Goal: Task Accomplishment & Management: Manage account settings

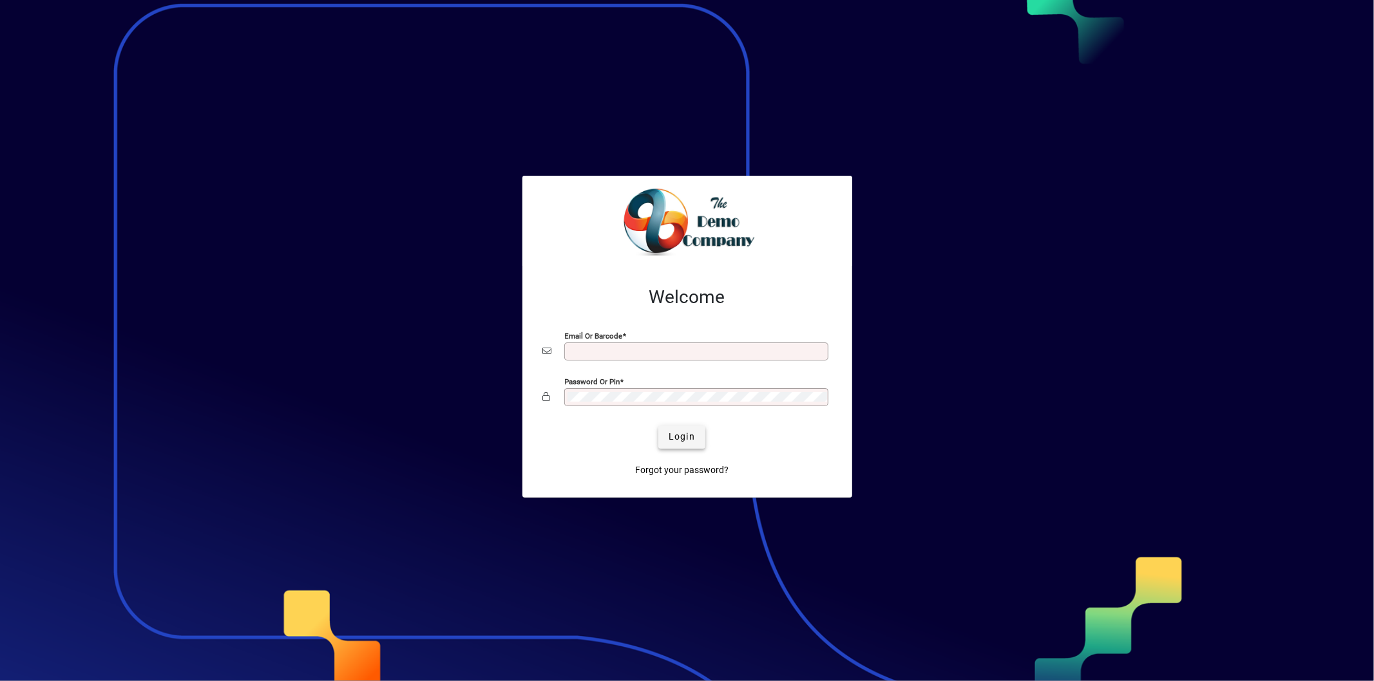
type input "**********"
click at [681, 437] on span "Login" at bounding box center [681, 437] width 26 height 14
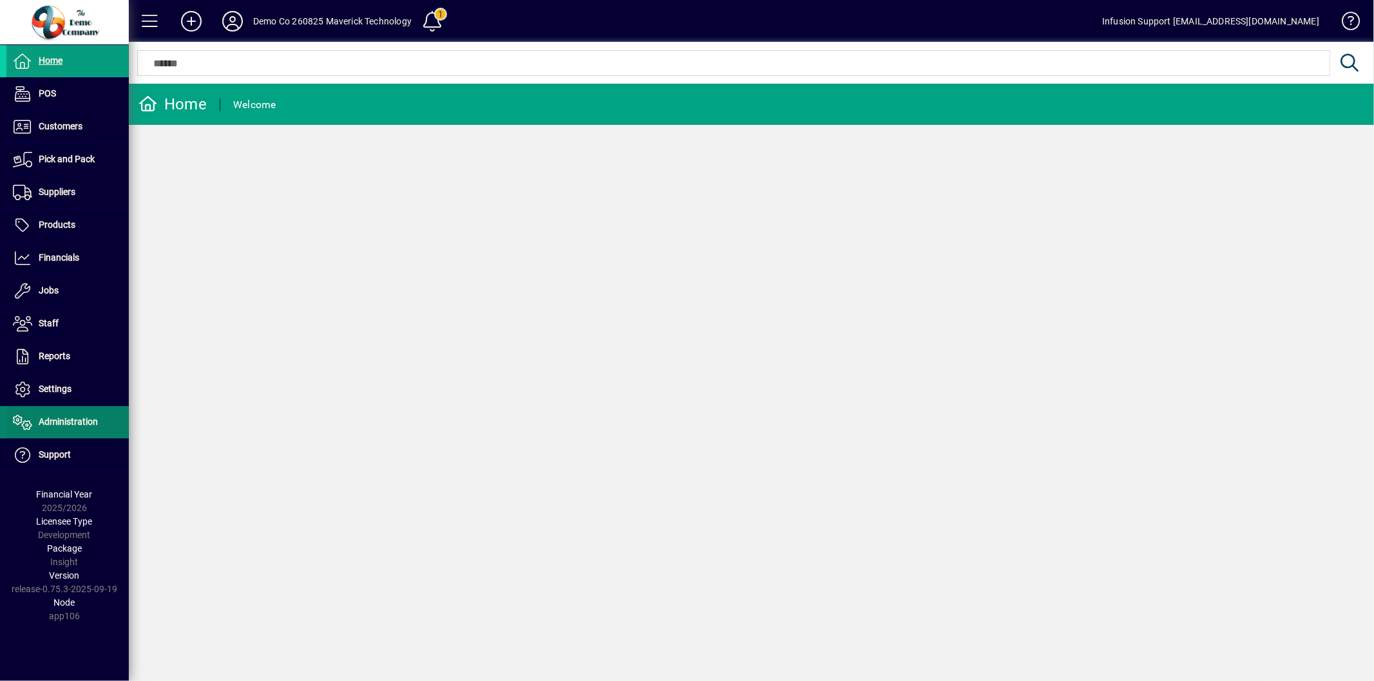
click at [73, 428] on span "Administration" at bounding box center [51, 422] width 91 height 15
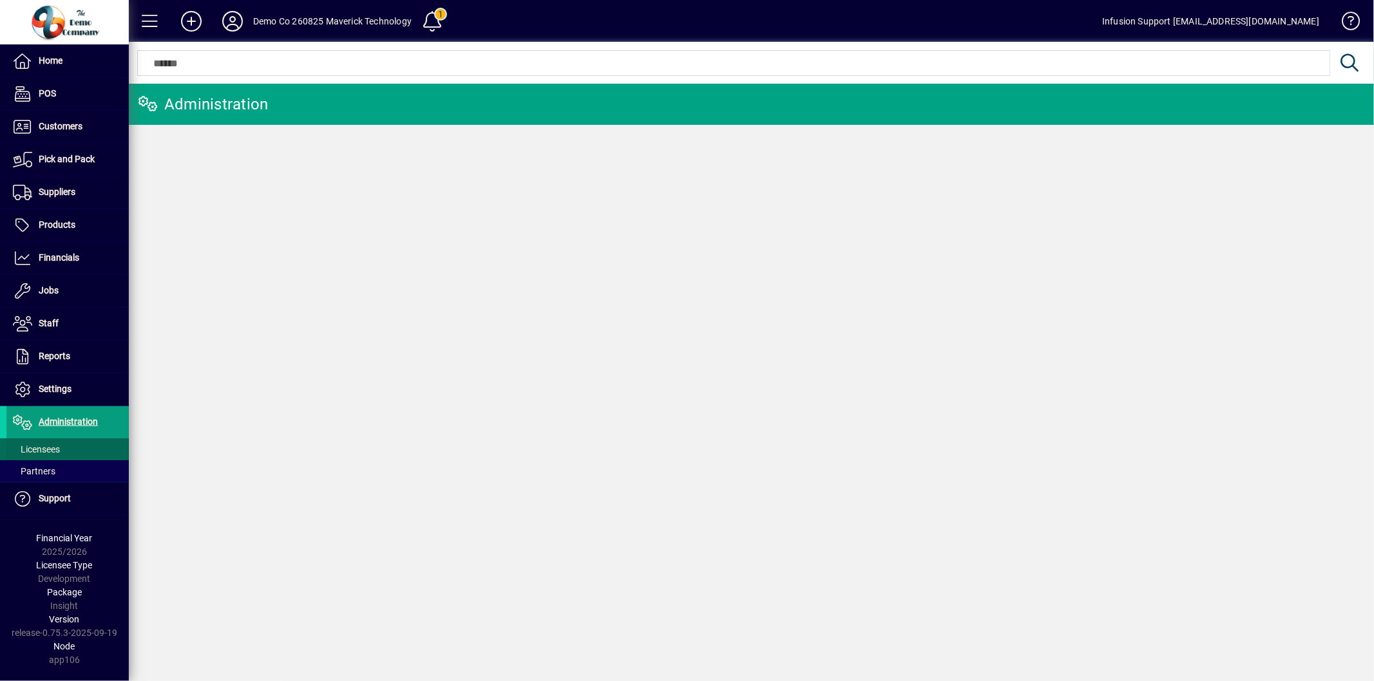
click at [63, 442] on span at bounding box center [67, 449] width 122 height 31
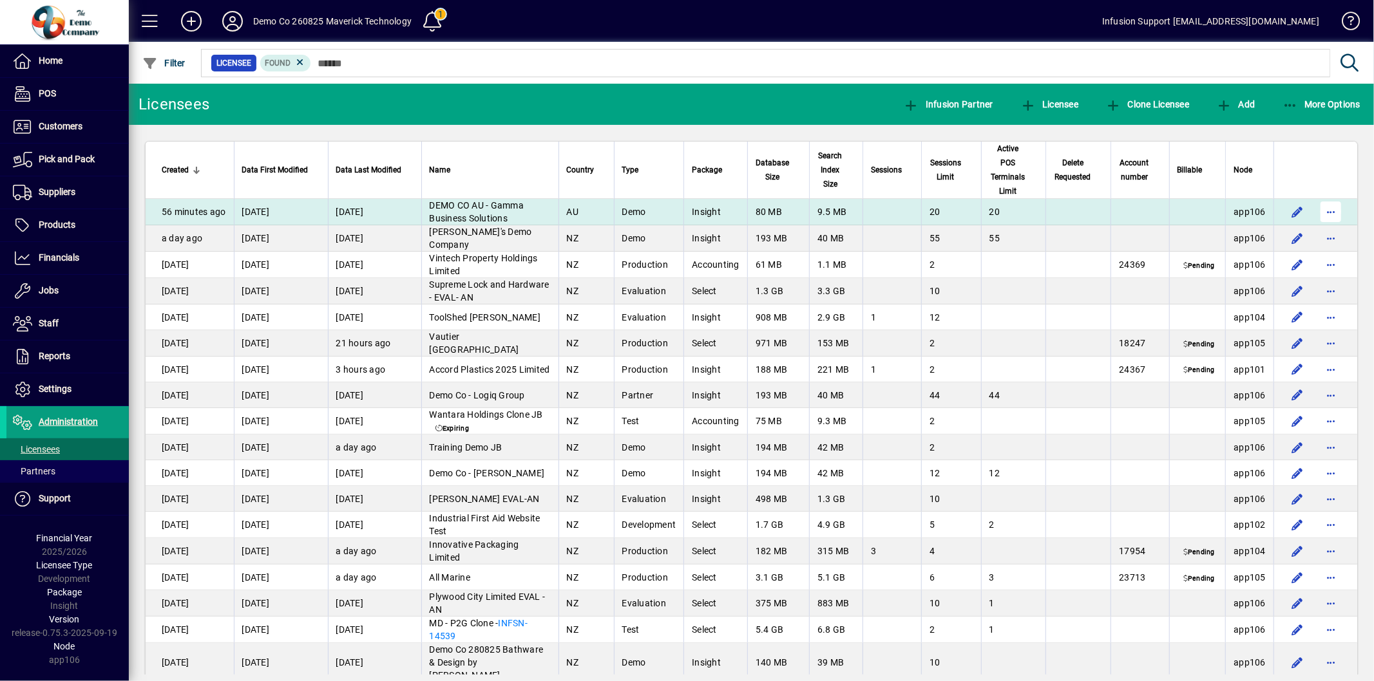
click at [1323, 209] on span "button" at bounding box center [1330, 211] width 31 height 31
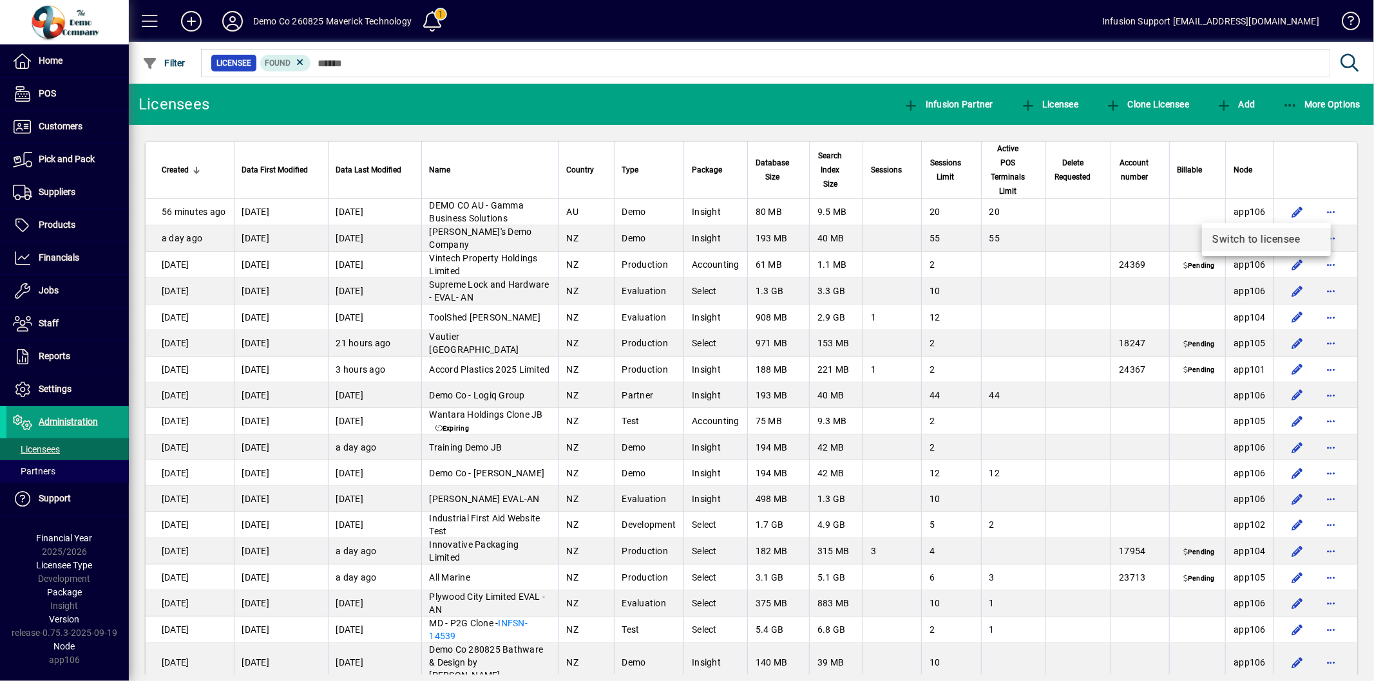
click at [1269, 240] on span "Switch to licensee" at bounding box center [1266, 239] width 108 height 15
